Goal: Task Accomplishment & Management: Manage account settings

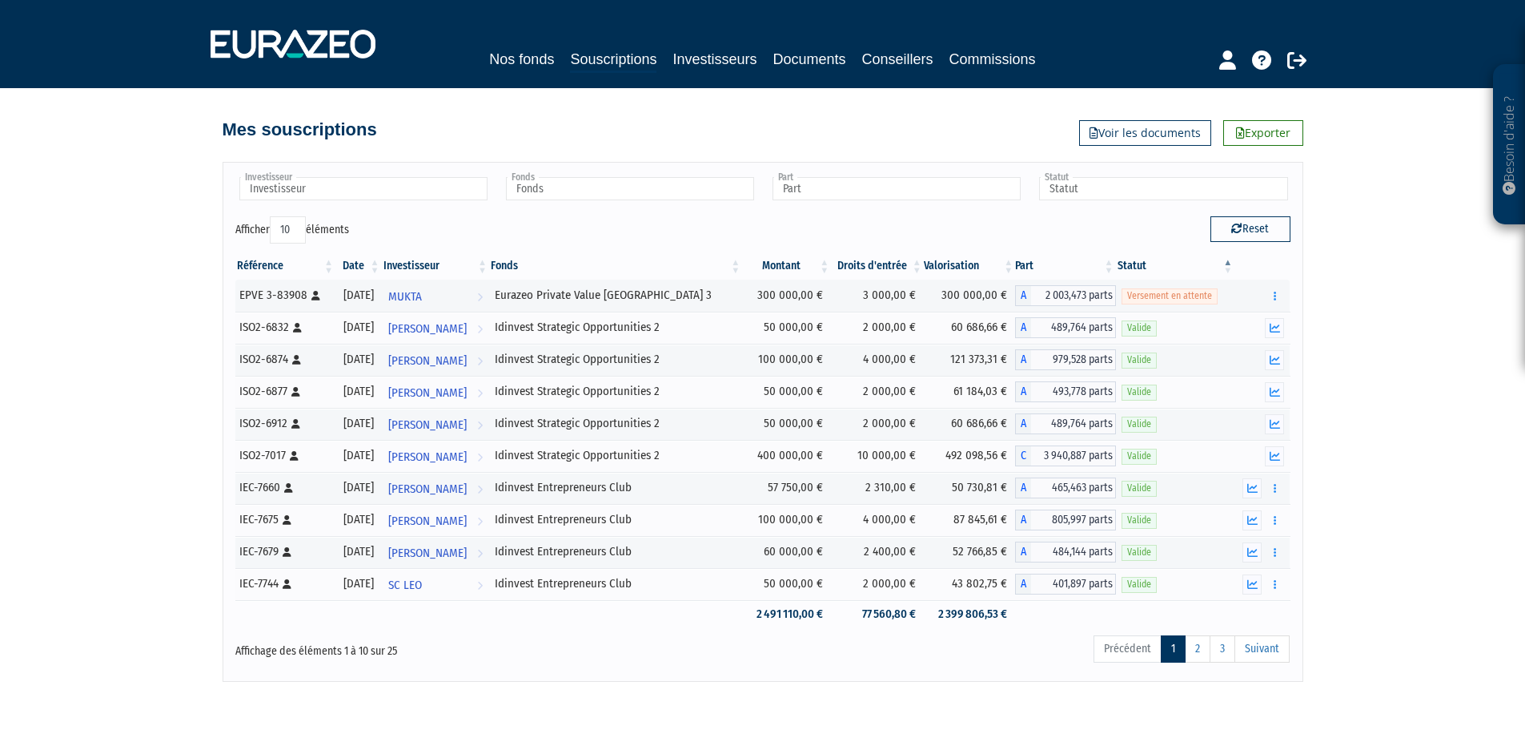
click at [1332, 697] on body "Besoin d'aide ? × J'ai besoin d'aide Si vous avez une question à propos du fonc…" at bounding box center [762, 399] width 1525 height 798
click at [909, 310] on td "3 000,00 €" at bounding box center [877, 295] width 92 height 32
click at [1274, 295] on icon "button" at bounding box center [1275, 296] width 2 height 10
click at [1241, 320] on link "Documents" at bounding box center [1219, 325] width 119 height 26
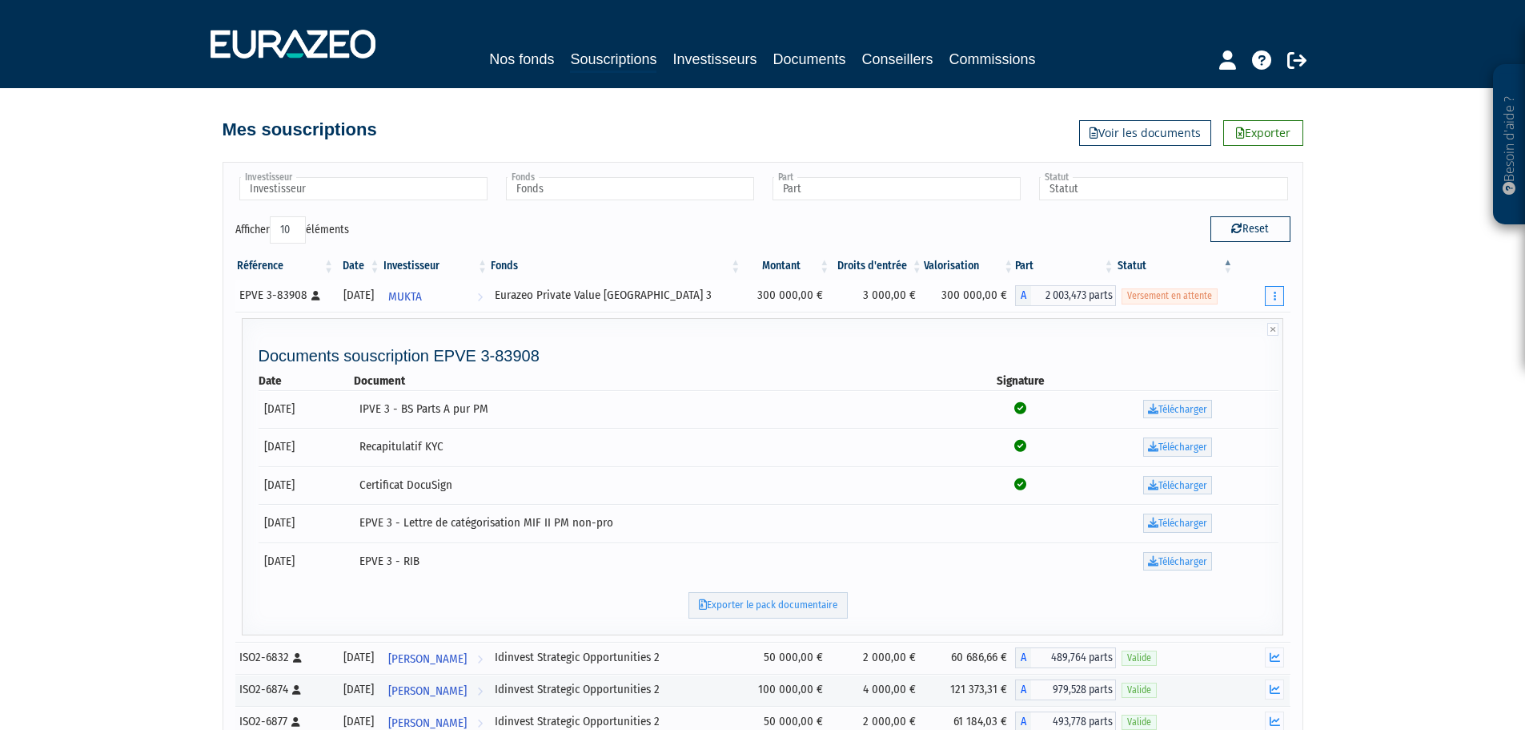
click at [1272, 297] on button "button" at bounding box center [1274, 296] width 19 height 20
click at [1253, 357] on link "Réaliser le versement" at bounding box center [1219, 354] width 119 height 26
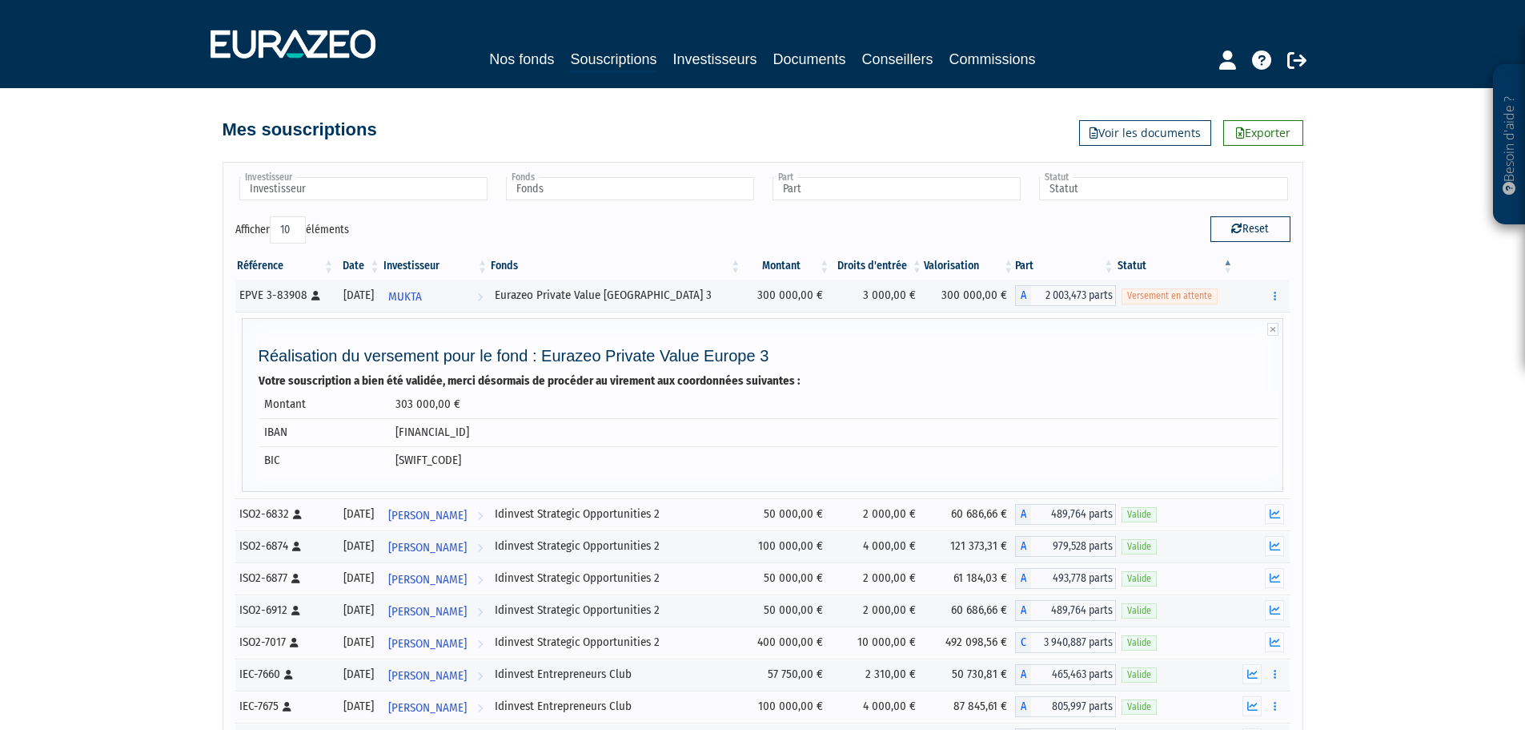
drag, startPoint x: 394, startPoint y: 432, endPoint x: 579, endPoint y: 432, distance: 185.0
click at [579, 432] on td "FR7630003056640000313011880" at bounding box center [835, 432] width 890 height 28
copy td "FR7630003056640000313011880"
drag, startPoint x: 472, startPoint y: 464, endPoint x: 398, endPoint y: 464, distance: 73.7
click at [398, 464] on td "SOGEFRPPAFI" at bounding box center [835, 460] width 890 height 28
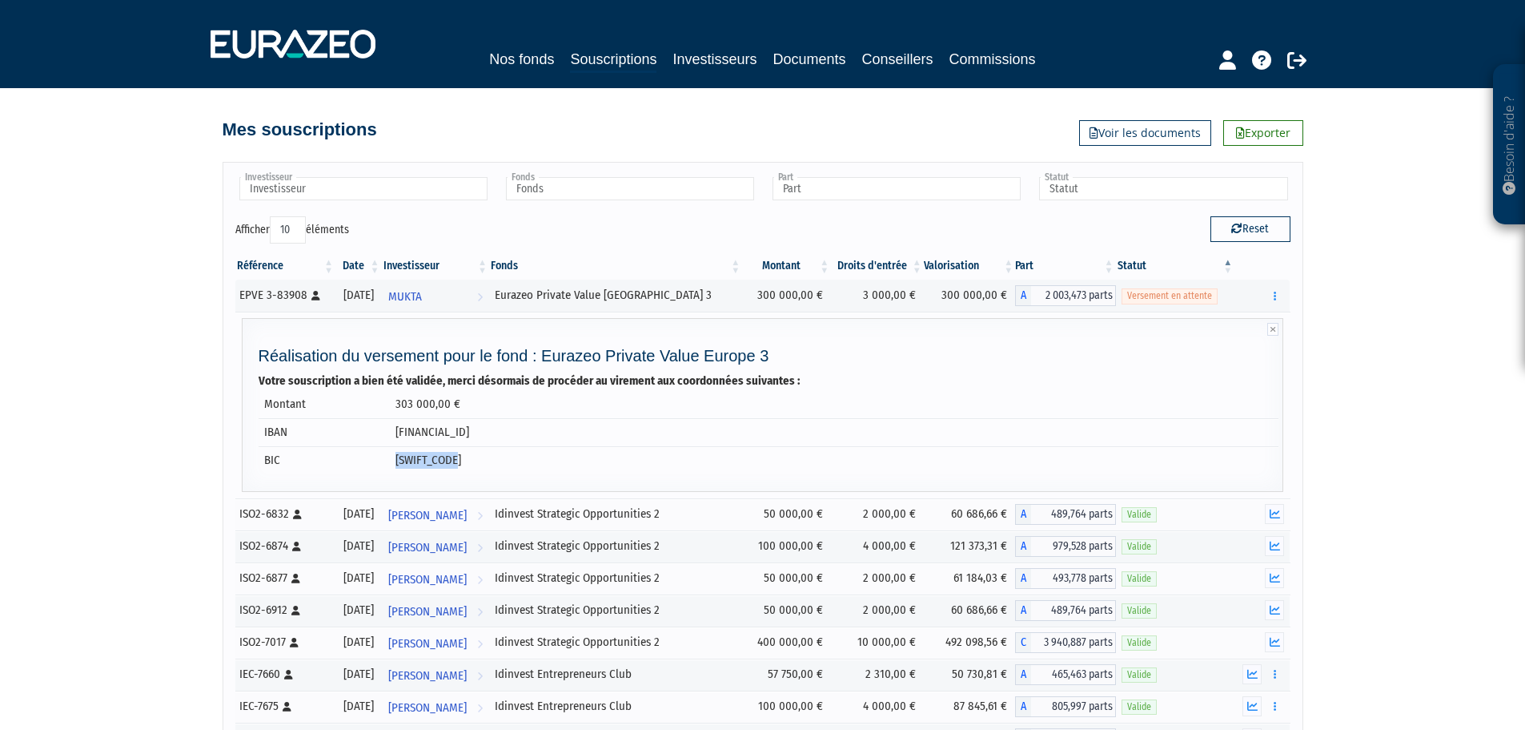
copy td "SOGEFRPPAFI"
click at [1270, 298] on button "button" at bounding box center [1274, 296] width 19 height 20
click at [1252, 322] on link "Documents" at bounding box center [1219, 325] width 119 height 26
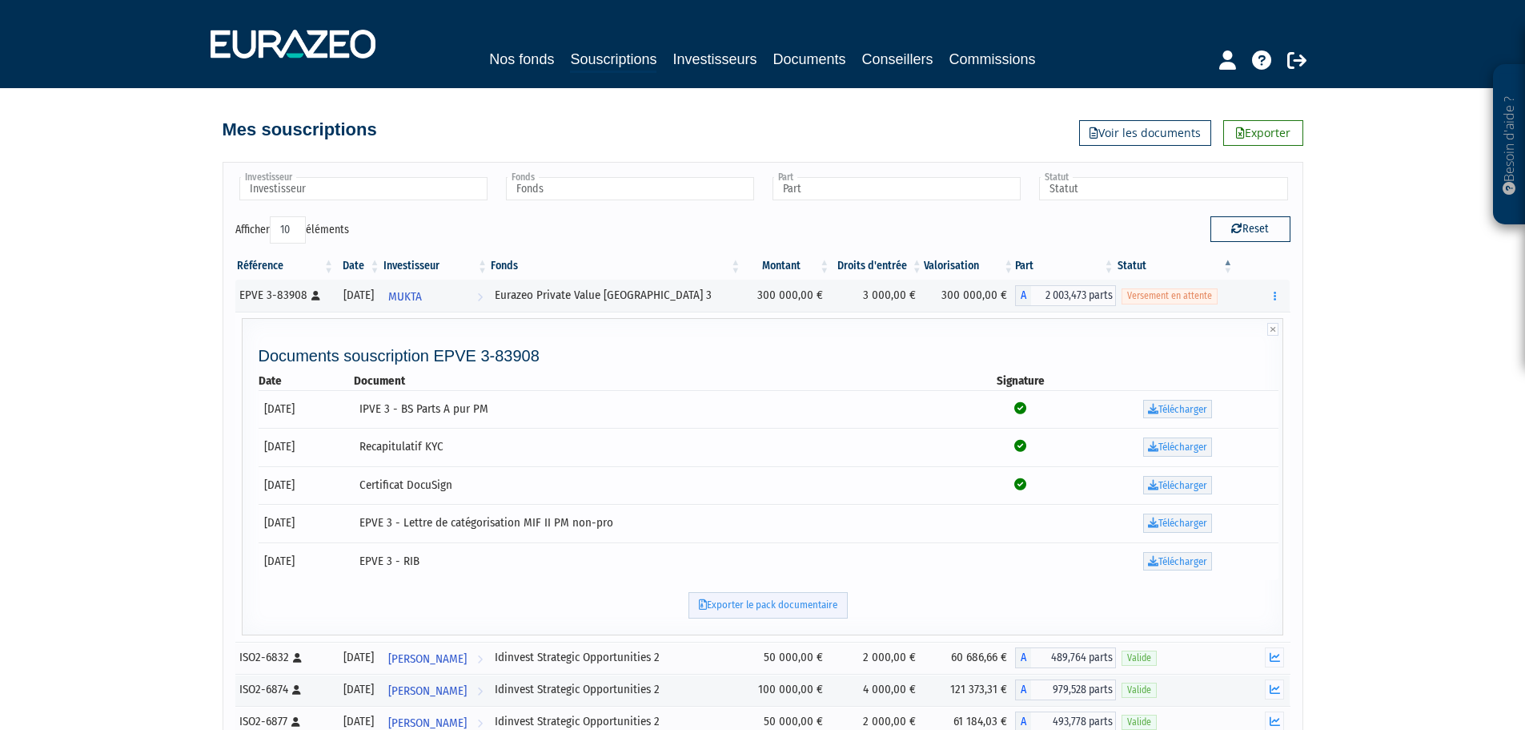
click at [820, 606] on link "Exporter le pack documentaire" at bounding box center [768, 605] width 159 height 26
